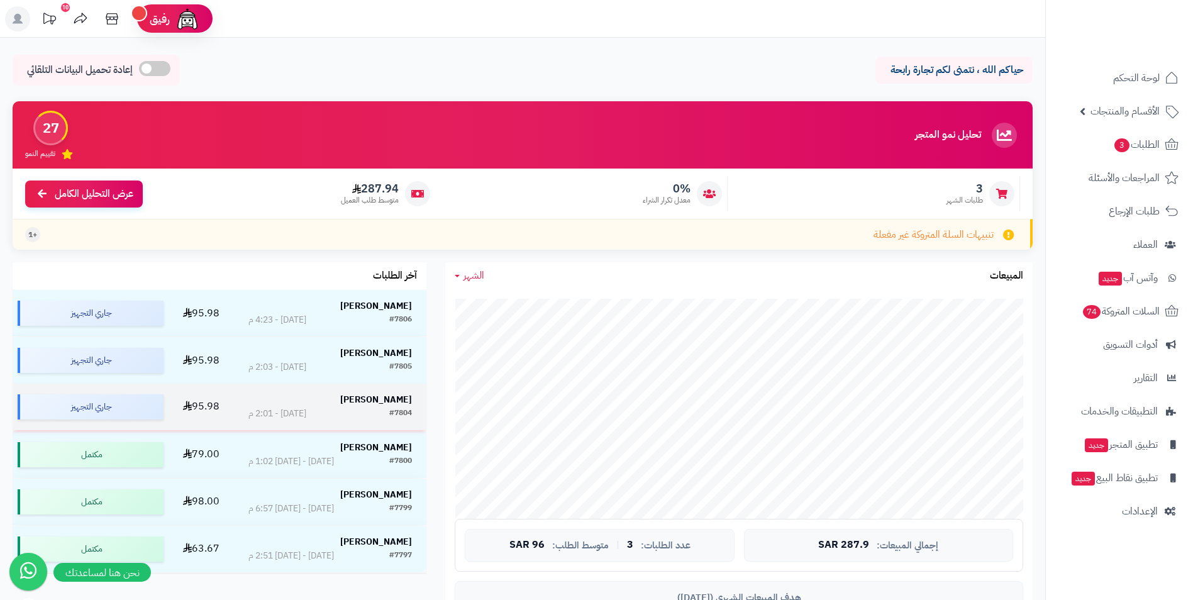
click at [376, 398] on strong "[PERSON_NAME]" at bounding box center [376, 399] width 72 height 13
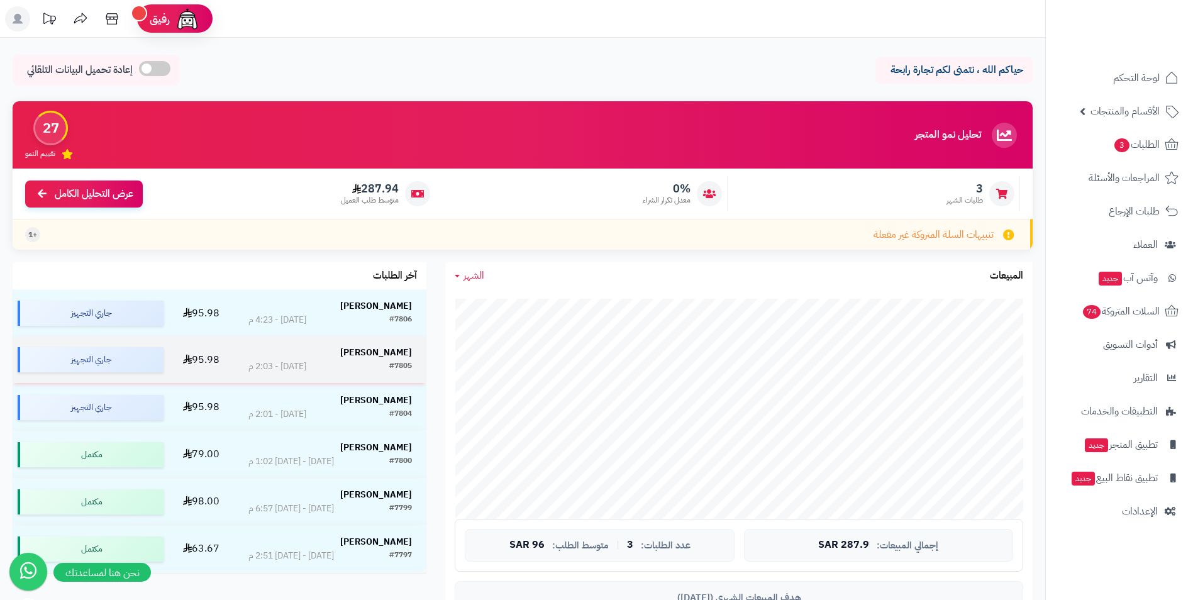
click at [357, 363] on div "#7805 اليوم - 2:03 م" at bounding box center [330, 366] width 164 height 13
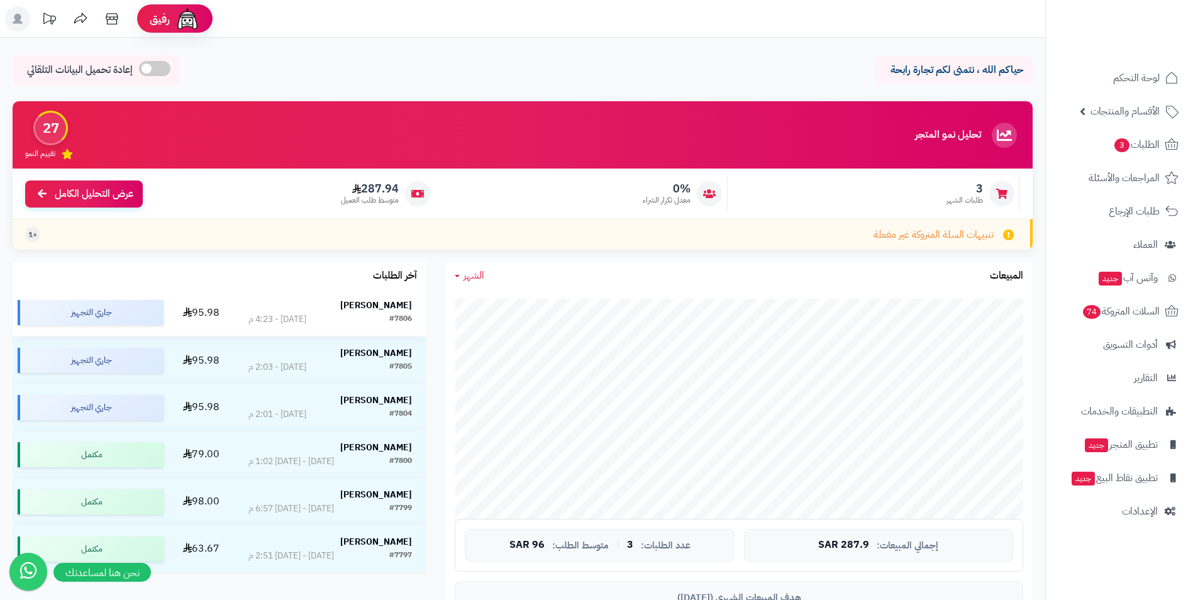
click at [299, 314] on div "#7806 اليوم - 4:23 م" at bounding box center [330, 319] width 164 height 13
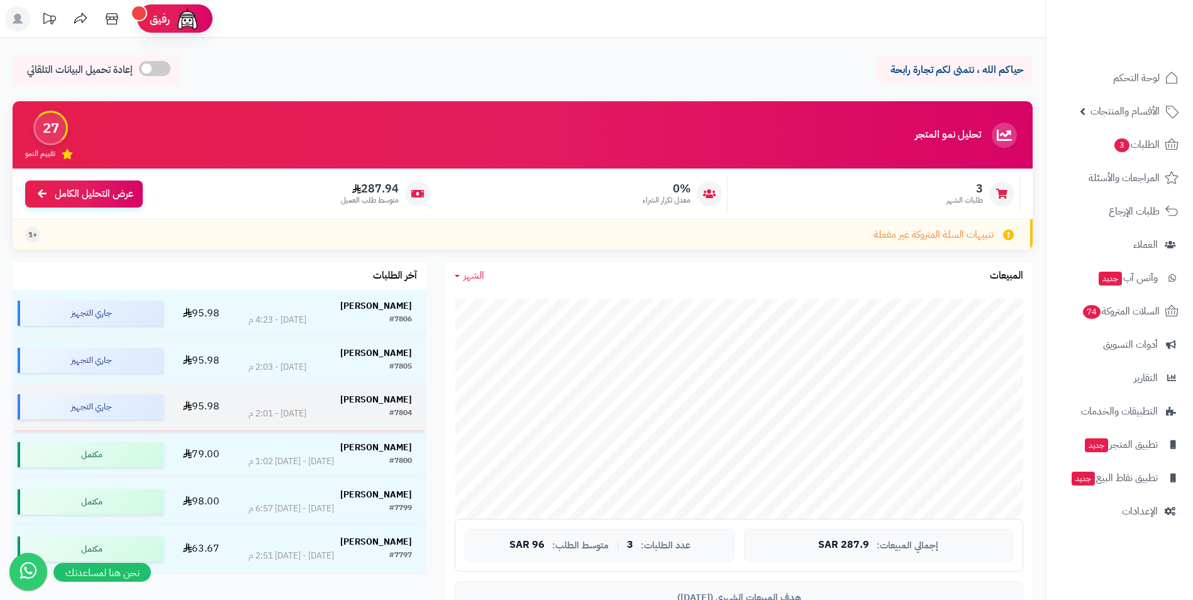
click at [390, 412] on div "#7804" at bounding box center [400, 413] width 23 height 13
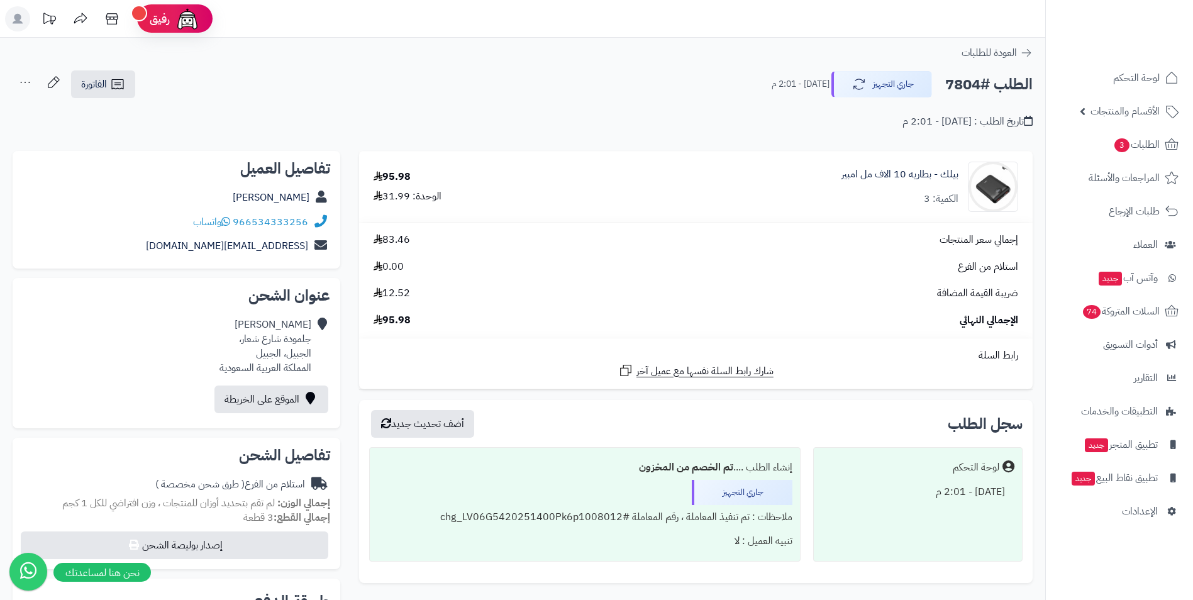
click at [404, 194] on div "الوحدة: 31.99" at bounding box center [407, 196] width 68 height 14
drag, startPoint x: 410, startPoint y: 197, endPoint x: 383, endPoint y: 202, distance: 26.8
click at [383, 202] on div "الوحدة: 31.99" at bounding box center [407, 196] width 68 height 14
copy div "31.99"
drag, startPoint x: 309, startPoint y: 221, endPoint x: 236, endPoint y: 228, distance: 73.3
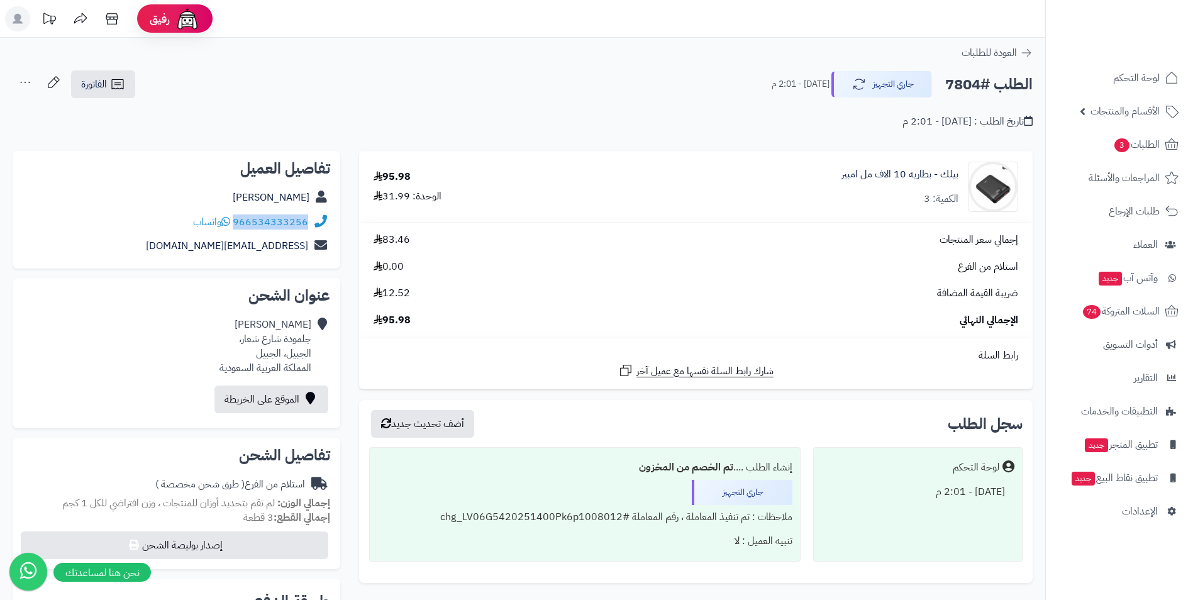
click at [236, 228] on div "966534333256 واتساب" at bounding box center [176, 222] width 307 height 25
drag, startPoint x: 236, startPoint y: 228, endPoint x: 243, endPoint y: 224, distance: 7.0
copy div "966534333256"
click at [397, 189] on div "الوحدة: 31.99" at bounding box center [407, 196] width 68 height 14
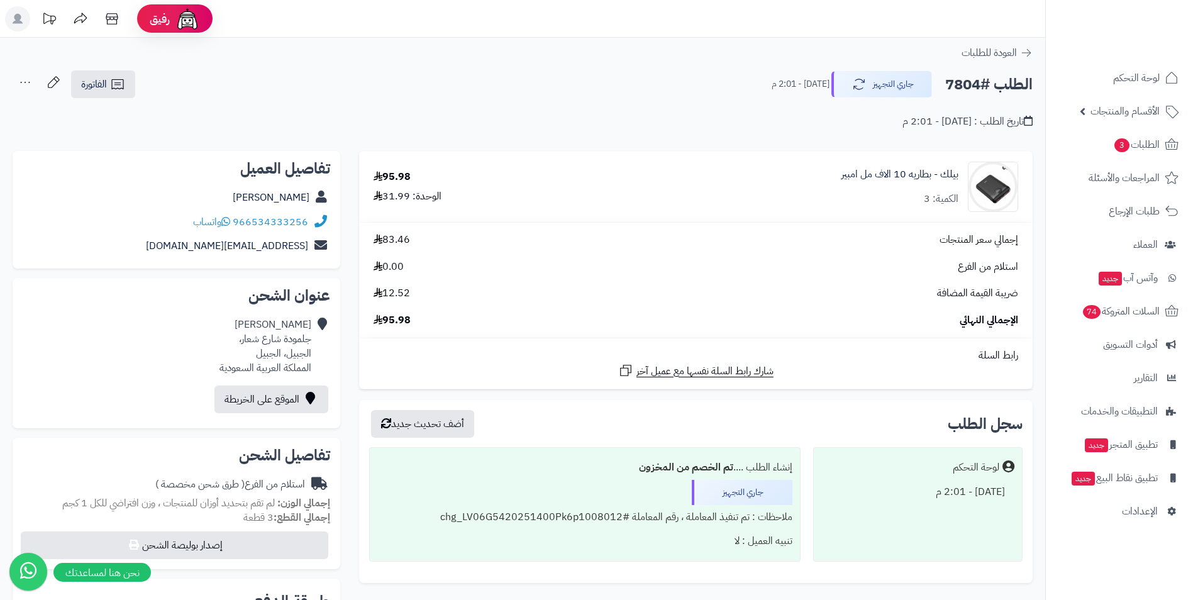
drag, startPoint x: 397, startPoint y: 189, endPoint x: 397, endPoint y: 196, distance: 7.5
copy div "31.99"
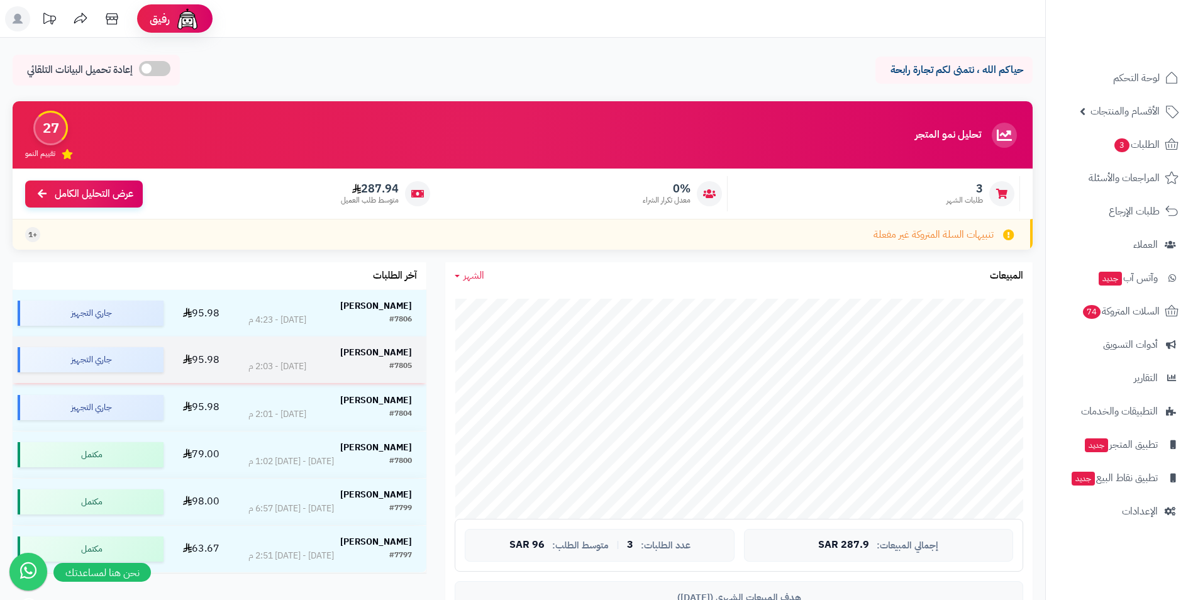
click at [271, 360] on div "[DATE] - 2:03 م" at bounding box center [277, 366] width 58 height 13
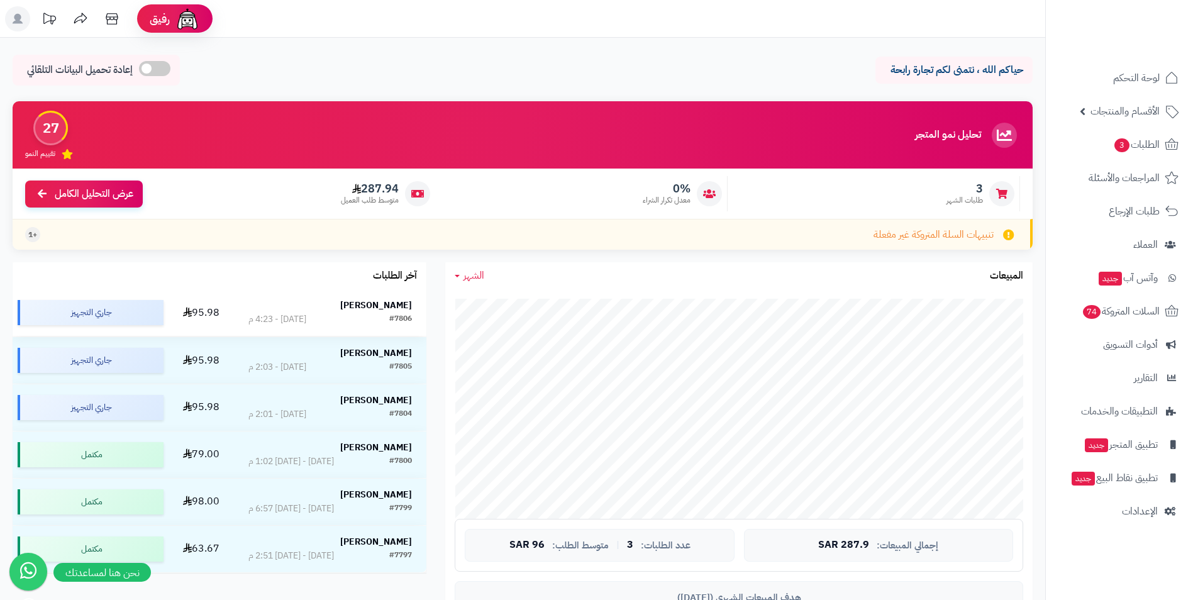
click at [312, 305] on div "[PERSON_NAME]" at bounding box center [330, 305] width 164 height 13
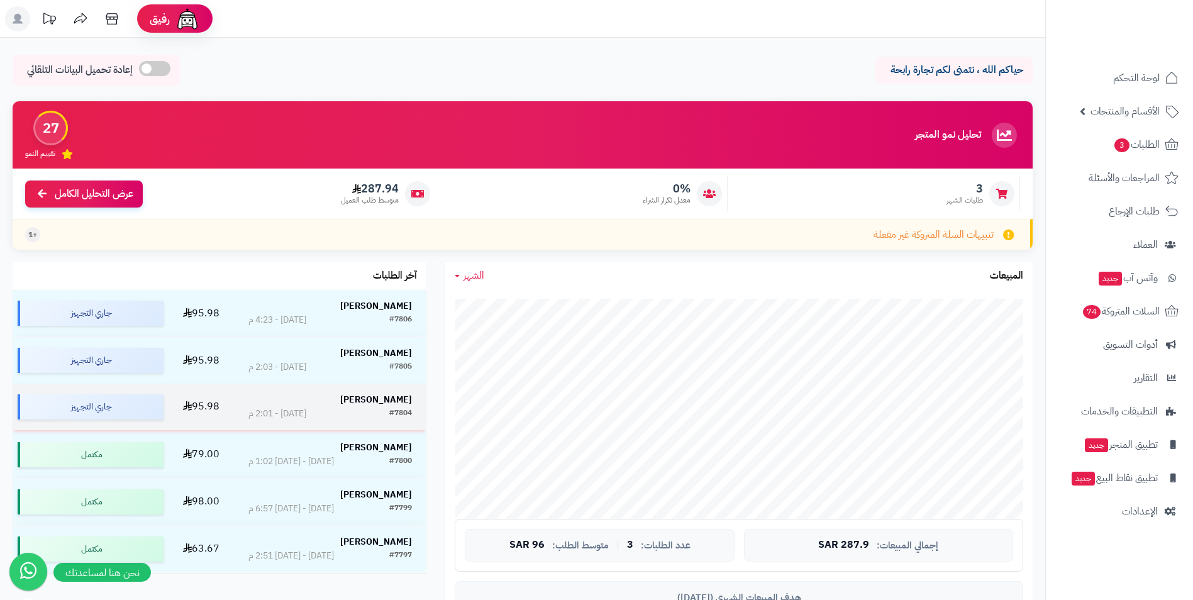
click at [375, 406] on div "[PERSON_NAME]" at bounding box center [330, 401] width 164 height 14
click at [599, 196] on div "0% معدل تكرار الشراء" at bounding box center [584, 193] width 286 height 35
click at [287, 412] on div "#7804 اليوم - 2:01 م" at bounding box center [330, 413] width 164 height 13
